Goal: Transaction & Acquisition: Purchase product/service

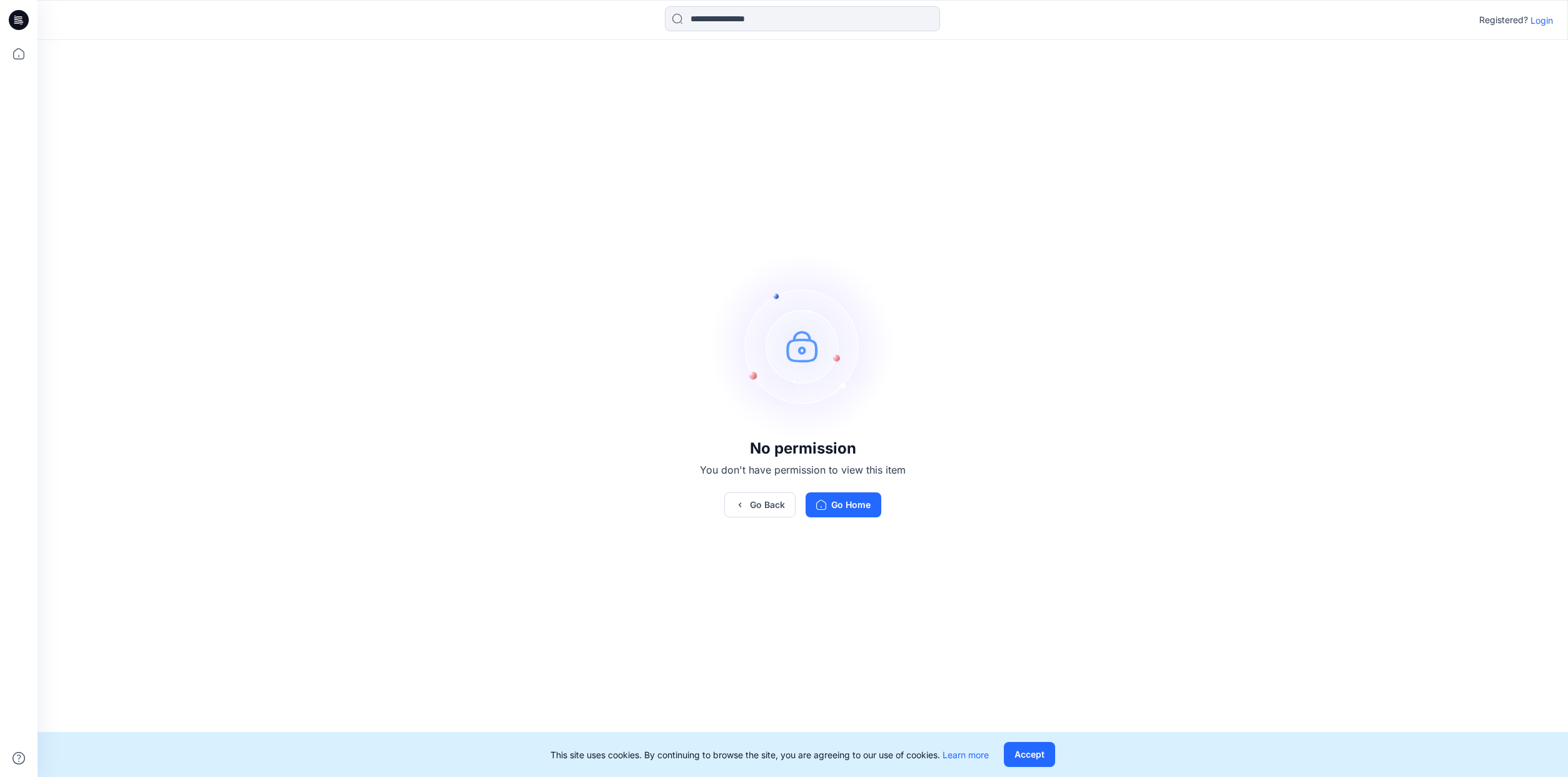
click at [1538, 23] on p "Login" at bounding box center [1542, 20] width 22 height 13
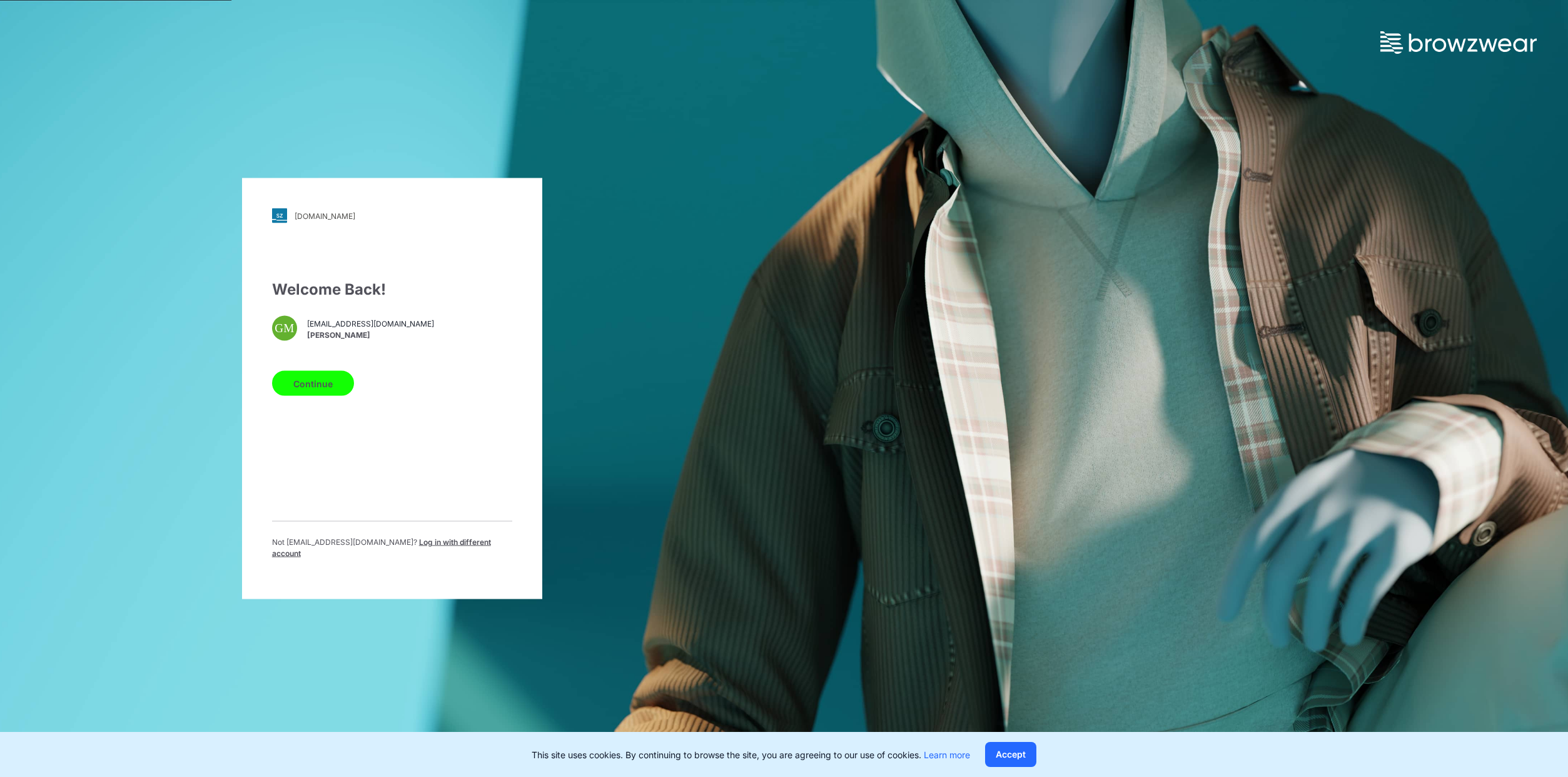
click at [332, 391] on button "Continue" at bounding box center [313, 383] width 82 height 25
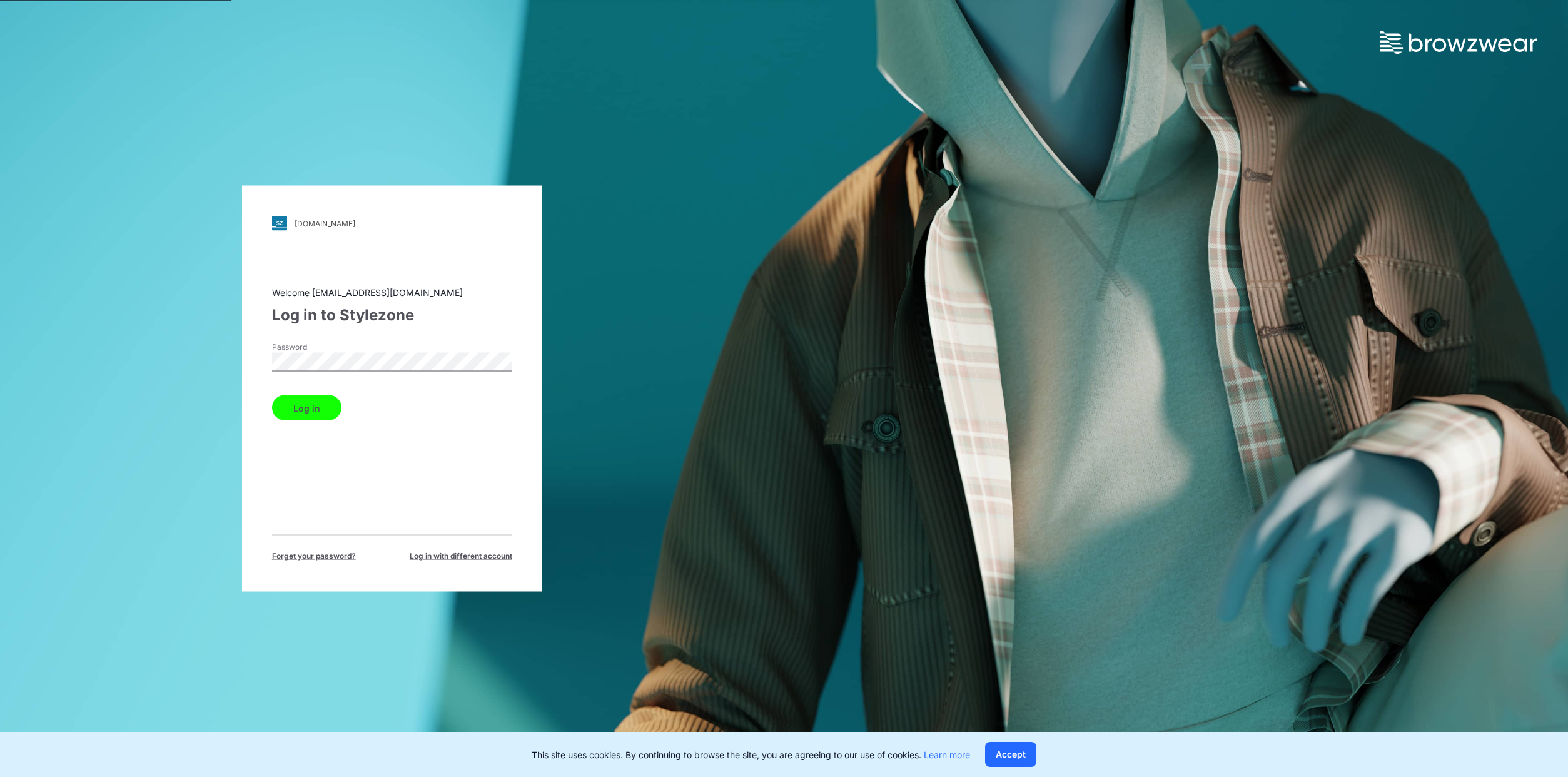
click at [272, 396] on button "Log in" at bounding box center [306, 408] width 69 height 25
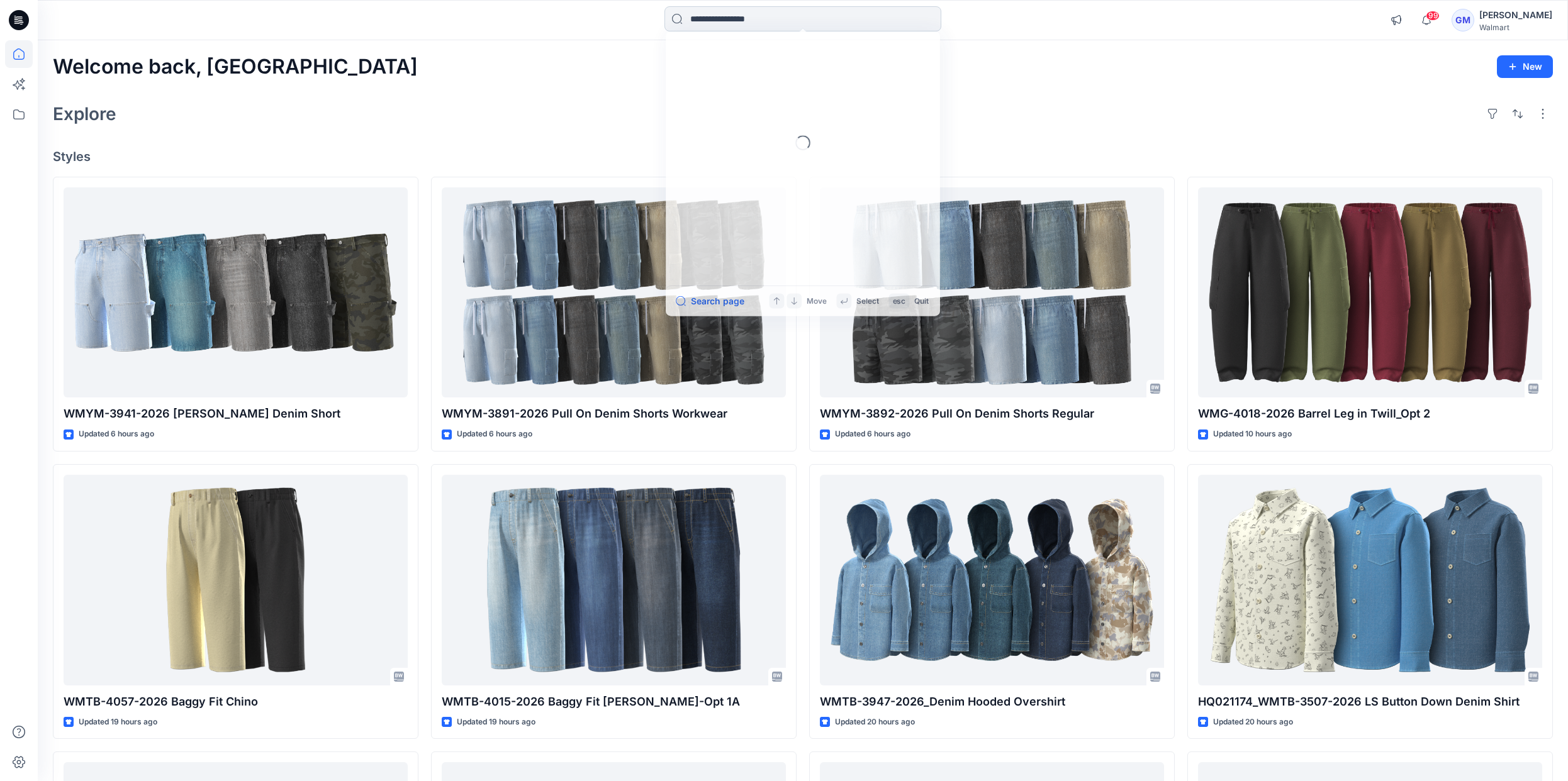
click at [736, 17] on input at bounding box center [803, 18] width 277 height 25
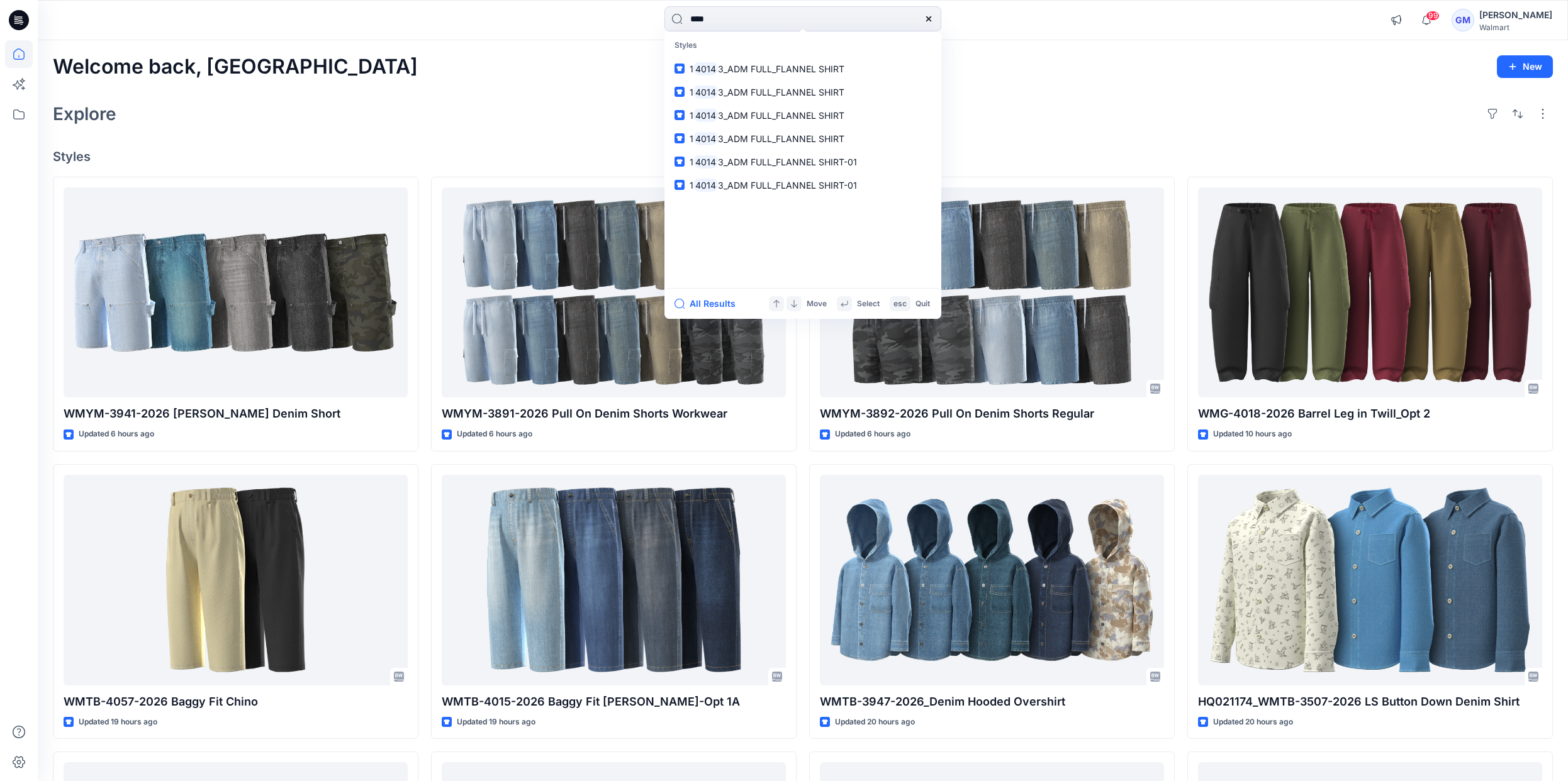
drag, startPoint x: 732, startPoint y: 18, endPoint x: 623, endPoint y: 15, distance: 109.0
click at [623, 15] on div "**** Styles 1 4014 3_ADM FULL_FLANNEL SHIRT 1 4014 3_ADM FULL_FLANNEL SHIRT 1 4…" at bounding box center [803, 20] width 765 height 27
type input "********"
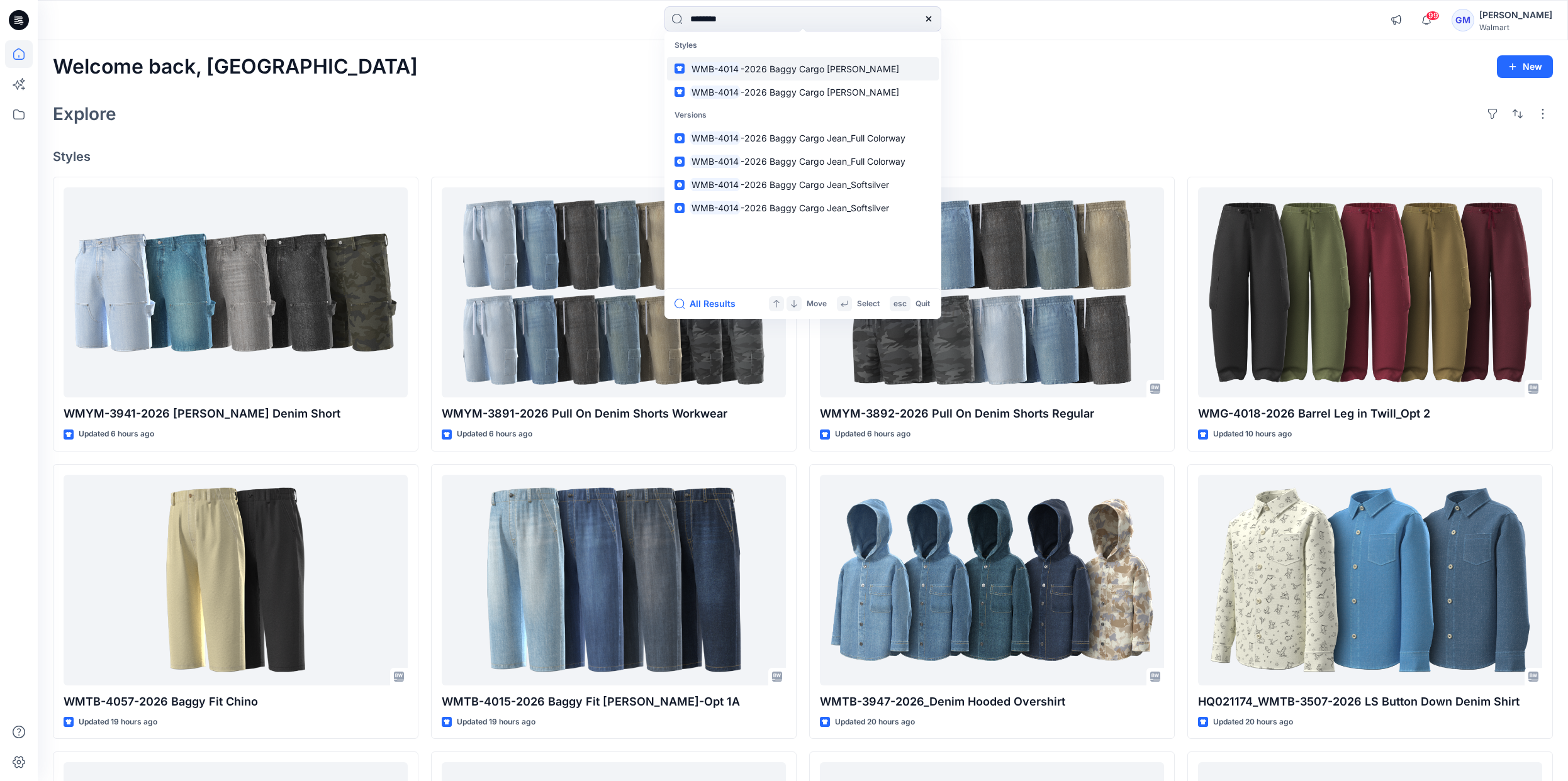
click at [759, 74] on span "-2026 Baggy Cargo [PERSON_NAME]" at bounding box center [819, 69] width 158 height 10
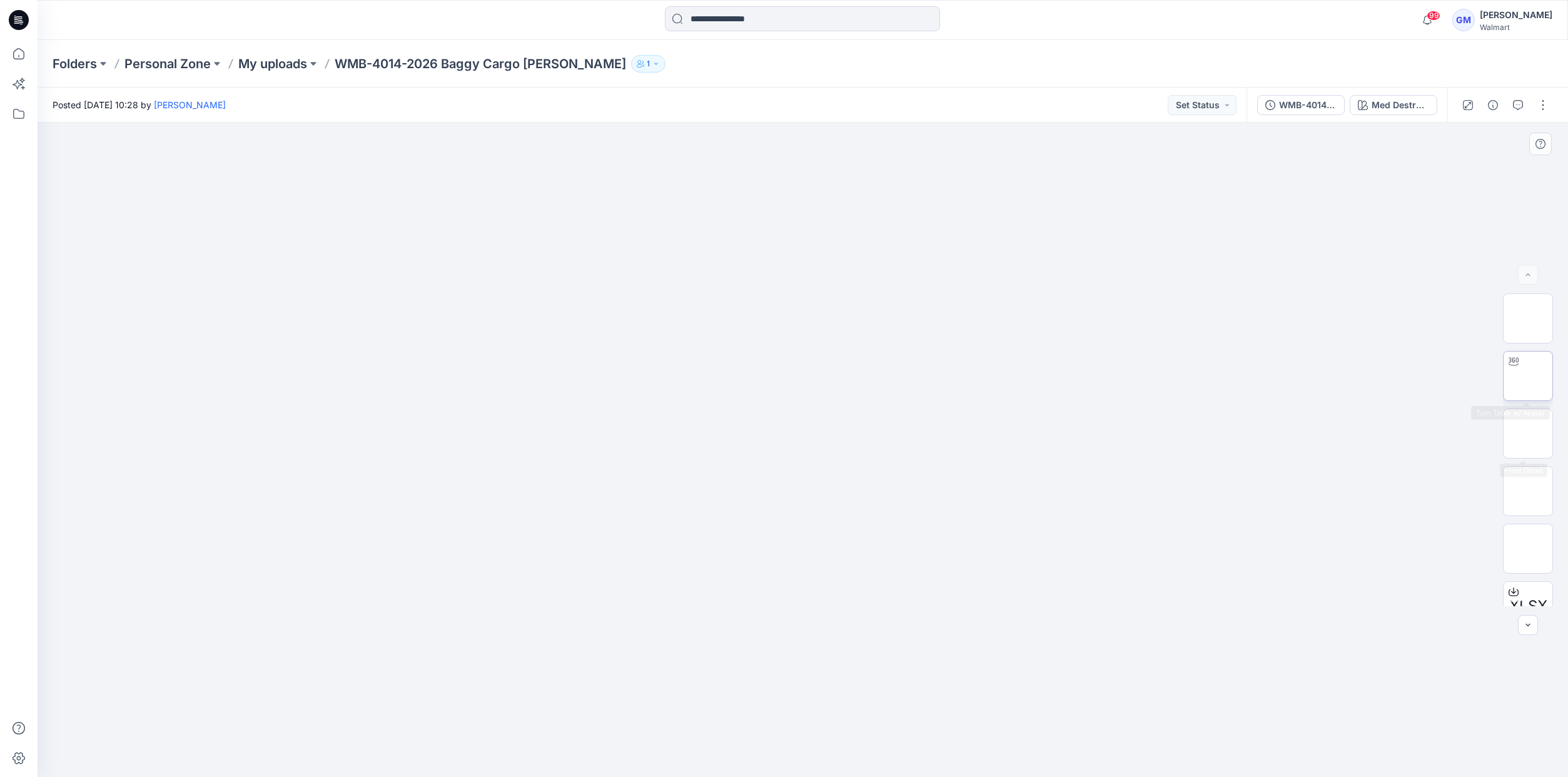
click at [1528, 376] on img at bounding box center [1528, 376] width 0 height 0
drag, startPoint x: 1052, startPoint y: 427, endPoint x: 1172, endPoint y: 426, distance: 120.0
click at [1172, 426] on div at bounding box center [802, 450] width 1530 height 655
drag, startPoint x: 1060, startPoint y: 449, endPoint x: 1230, endPoint y: 446, distance: 170.0
click at [1230, 446] on div at bounding box center [802, 450] width 1530 height 655
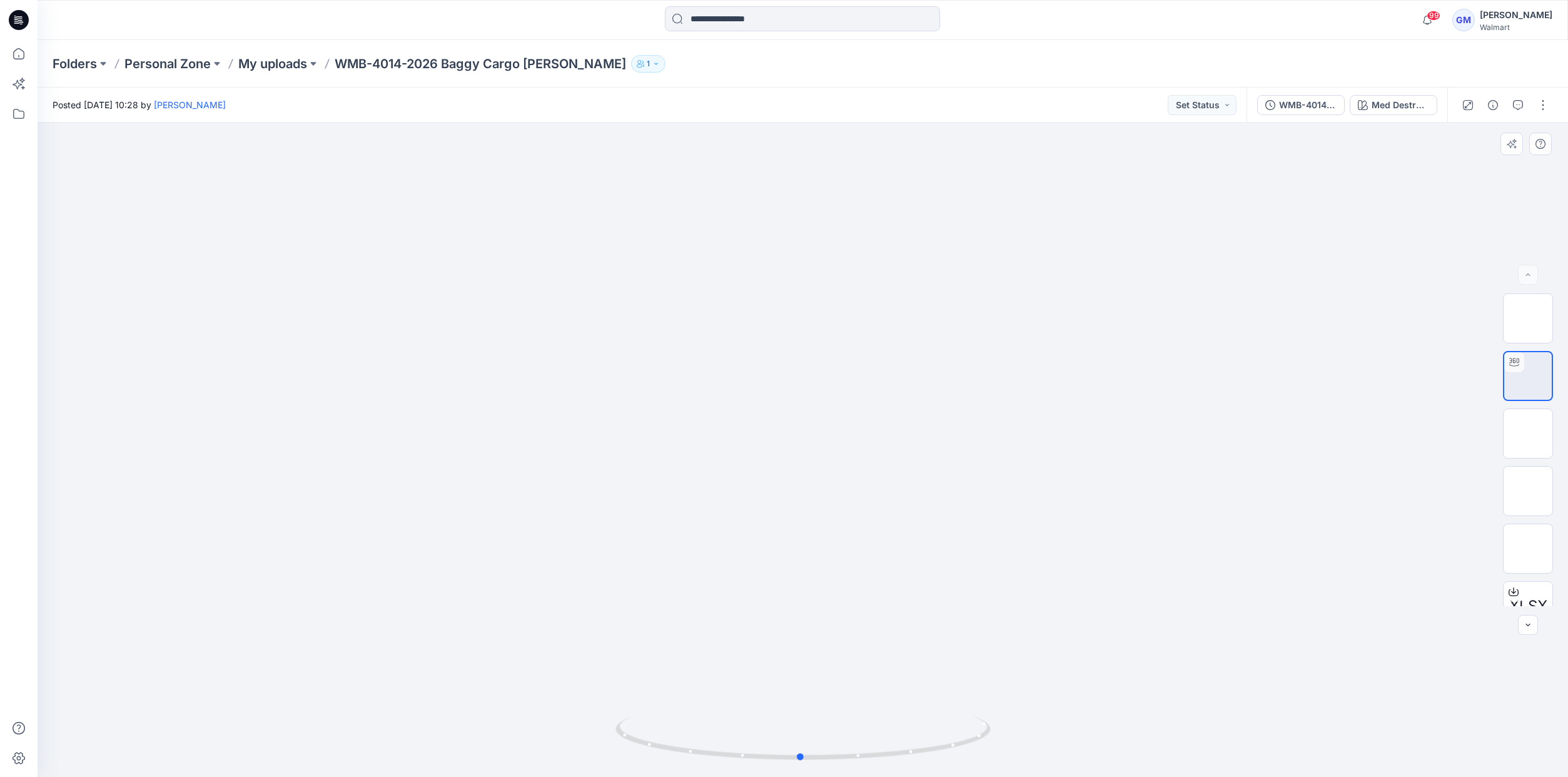
drag, startPoint x: 1119, startPoint y: 446, endPoint x: 1193, endPoint y: 439, distance: 74.3
click at [1193, 439] on div at bounding box center [802, 450] width 1530 height 655
